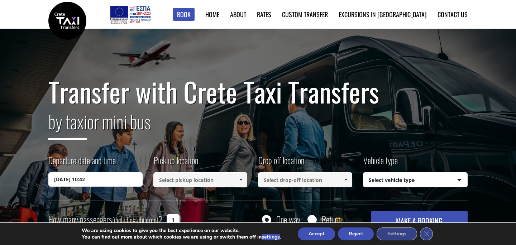
click at [71, 181] on input "[DATE] 10:42" at bounding box center [95, 179] width 94 height 14
click at [323, 233] on button "Accept" at bounding box center [316, 233] width 37 height 13
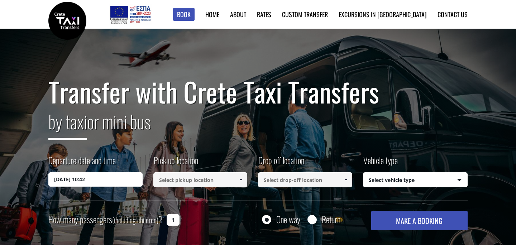
click at [71, 179] on input "[DATE] 10:42" at bounding box center [95, 179] width 94 height 14
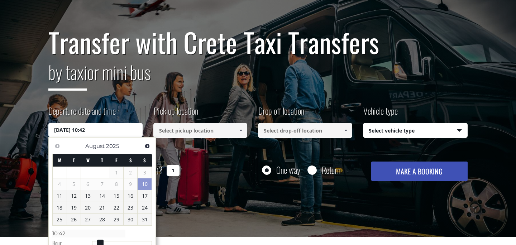
scroll to position [50, 0]
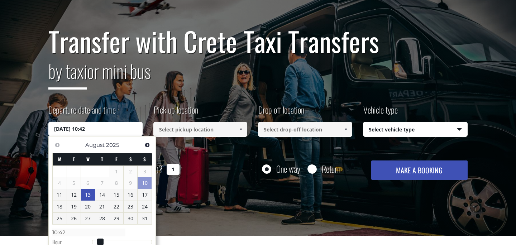
click at [90, 194] on link "13" at bounding box center [88, 194] width 14 height 11
click at [93, 130] on input "[DATE] 00:00" at bounding box center [95, 129] width 94 height 14
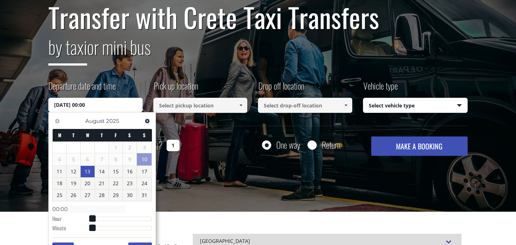
scroll to position [91, 0]
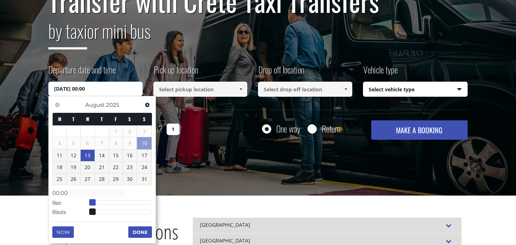
click at [93, 200] on span at bounding box center [92, 202] width 6 height 6
type input "[DATE] 01:00"
type input "01:00"
type input "[DATE] 02:00"
type input "02:00"
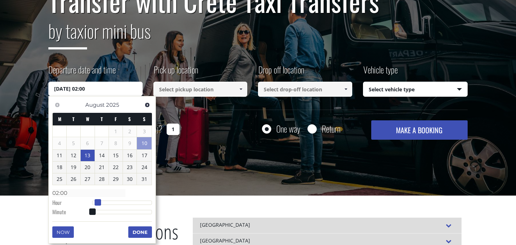
type input "[DATE] 03:00"
type input "03:00"
type input "[DATE] 04:00"
type input "04:00"
type input "[DATE] 05:00"
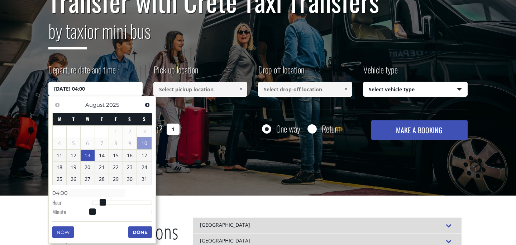
type input "05:00"
type input "[DATE] 06:00"
type input "06:00"
type input "[DATE] 05:00"
type input "05:00"
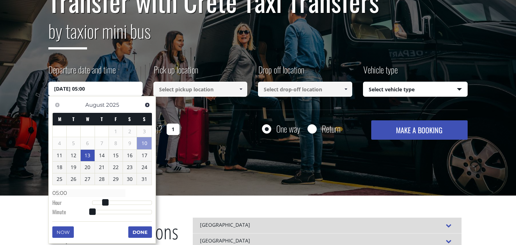
type input "[DATE] 06:00"
type input "06:00"
type input "[DATE] 05:00"
type input "05:00"
click at [91, 212] on span at bounding box center [92, 211] width 6 height 6
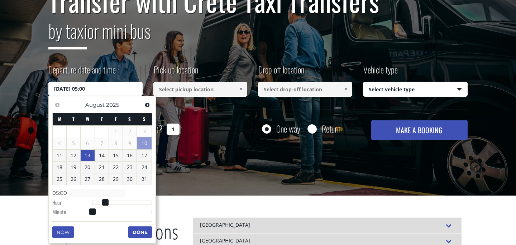
type input "[DATE] 05:01"
type input "05:01"
type input "[DATE] 05:02"
type input "05:02"
type input "[DATE] 05:03"
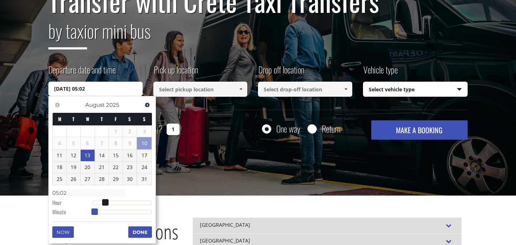
type input "05:03"
type input "[DATE] 05:04"
type input "05:04"
type input "[DATE] 05:05"
type input "05:05"
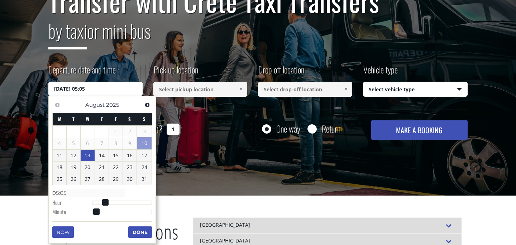
type input "[DATE] 05:06"
type input "05:06"
type input "[DATE] 05:07"
type input "05:07"
type input "[DATE] 05:08"
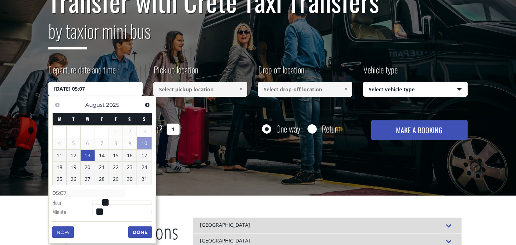
type input "05:08"
type input "[DATE] 05:09"
type input "05:09"
type input "[DATE] 05:10"
type input "05:10"
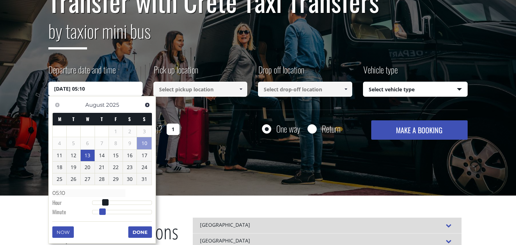
type input "[DATE] 05:11"
type input "05:11"
type input "[DATE] 05:12"
type input "05:12"
type input "[DATE] 05:13"
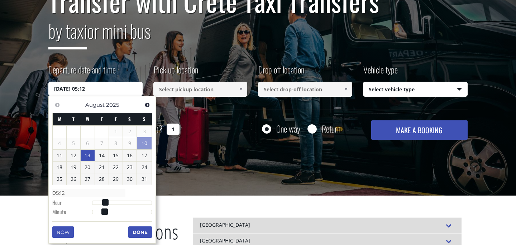
type input "05:13"
type input "[DATE] 05:14"
type input "05:14"
type input "[DATE] 05:15"
type input "05:15"
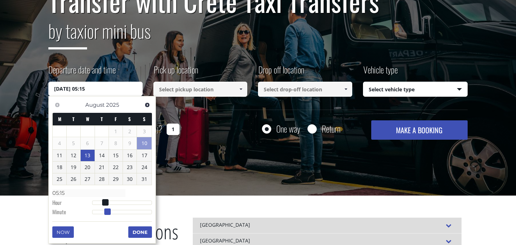
type input "[DATE] 05:16"
type input "05:16"
type input "[DATE] 05:17"
type input "05:17"
type input "[DATE] 05:18"
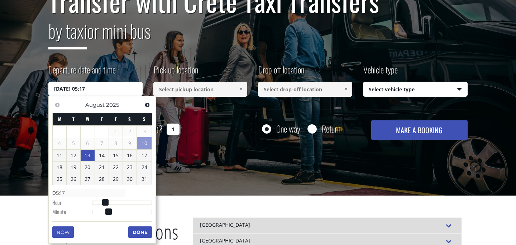
type input "05:18"
type input "[DATE] 05:19"
type input "05:19"
type input "[DATE] 05:20"
type input "05:20"
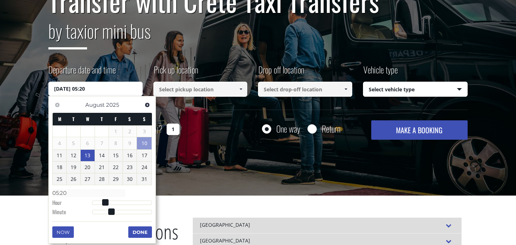
type input "[DATE] 05:21"
type input "05:21"
type input "[DATE] 05:22"
type input "05:22"
type input "[DATE] 05:23"
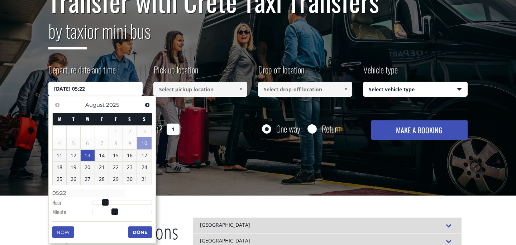
type input "05:23"
type input "[DATE] 05:24"
type input "05:24"
type input "[DATE] 05:25"
type input "05:25"
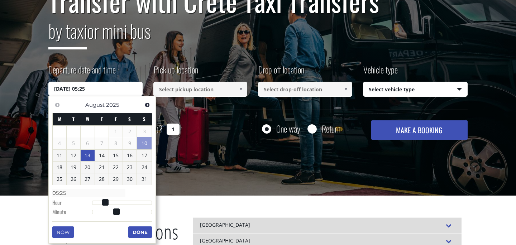
type input "[DATE] 05:26"
type input "05:26"
type input "[DATE] 05:27"
type input "05:27"
type input "[DATE] 05:28"
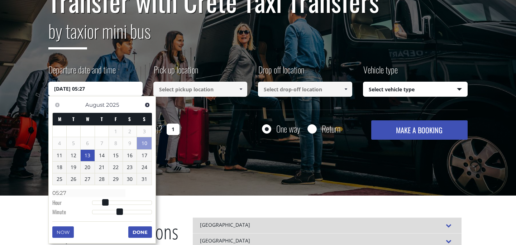
type input "05:28"
type input "[DATE] 05:29"
type input "05:29"
type input "[DATE] 05:30"
type input "05:30"
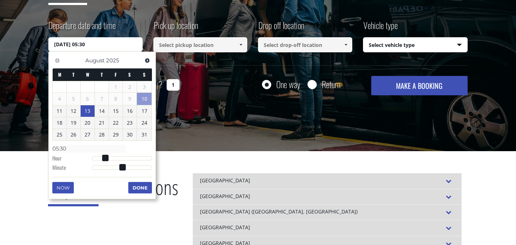
scroll to position [135, 0]
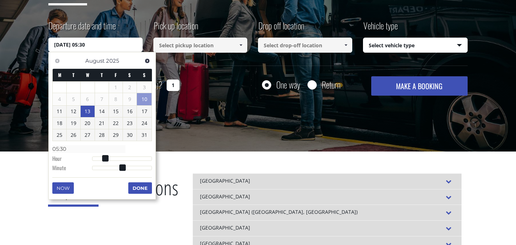
type input "[DATE] 05:31"
type input "05:31"
type input "[DATE] 05:32"
type input "05:32"
type input "[DATE] 05:33"
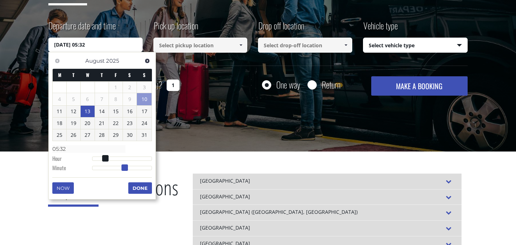
type input "05:33"
type input "[DATE] 05:32"
type input "05:32"
type input "[DATE] 05:31"
type input "05:31"
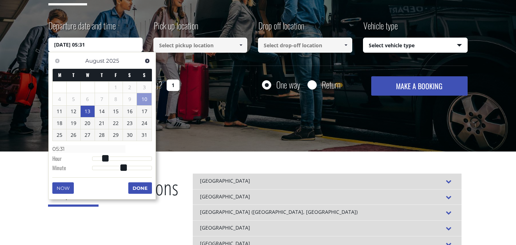
type input "[DATE] 05:30"
type input "05:30"
click at [142, 187] on button "Done" at bounding box center [140, 187] width 24 height 11
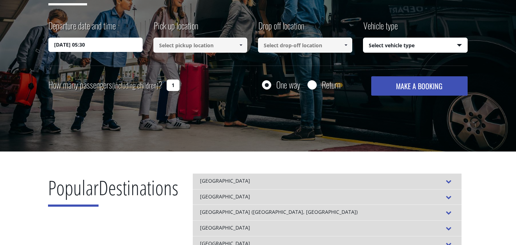
click at [222, 47] on input at bounding box center [200, 45] width 94 height 15
click at [241, 43] on span at bounding box center [241, 45] width 6 height 6
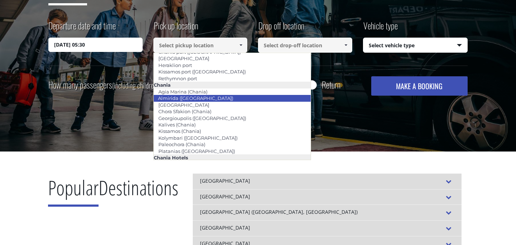
scroll to position [11, 0]
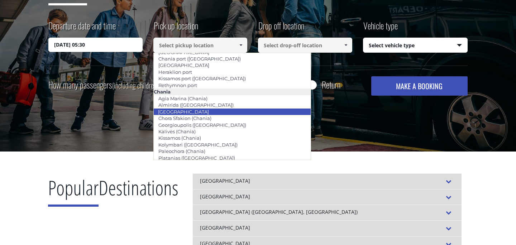
click at [185, 110] on link "[GEOGRAPHIC_DATA]" at bounding box center [183, 112] width 60 height 10
type input "[GEOGRAPHIC_DATA]"
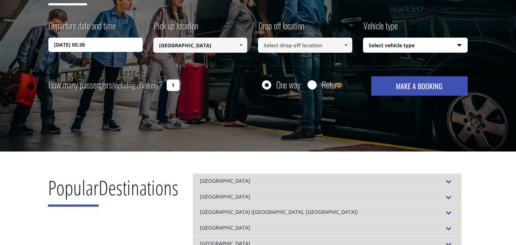
click at [297, 43] on input at bounding box center [305, 45] width 94 height 15
click at [345, 44] on span at bounding box center [346, 45] width 6 height 6
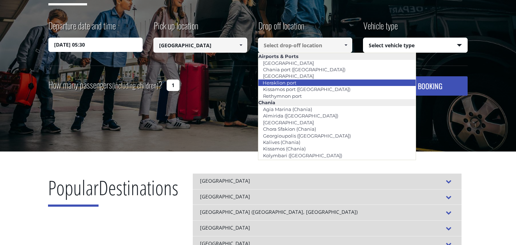
click at [324, 81] on li "Heraklion port" at bounding box center [336, 82] width 157 height 6
type input "Heraklion port"
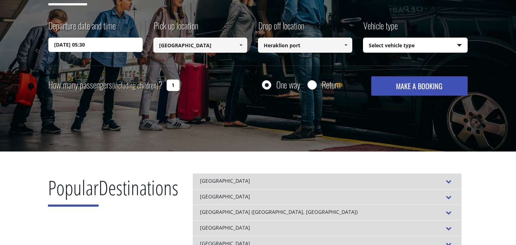
click at [400, 47] on select "Select vehicle type Taxi (4 passengers) Mercedes E Class Mini Van (7 passengers…" at bounding box center [415, 45] width 104 height 15
select select "540"
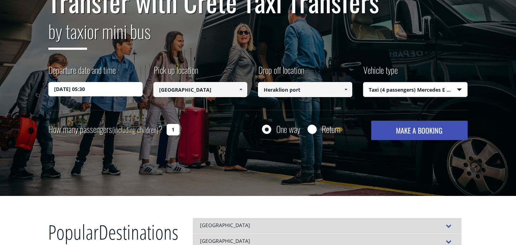
scroll to position [0, 0]
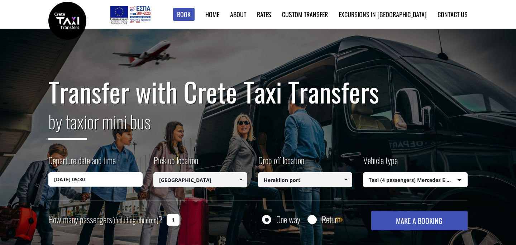
click at [172, 219] on input "1" at bounding box center [172, 219] width 13 height 11
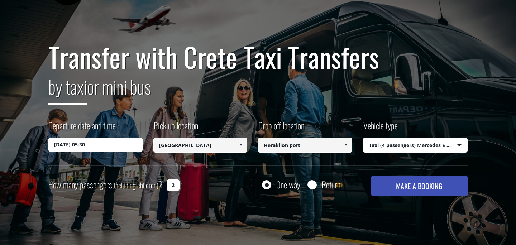
scroll to position [35, 0]
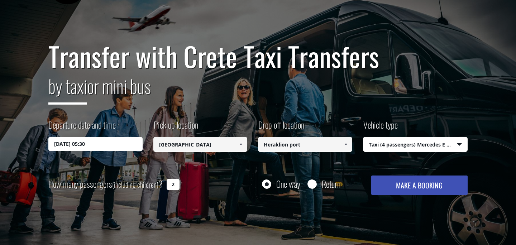
type input "2"
click at [309, 144] on input "Heraklion port" at bounding box center [305, 144] width 94 height 15
